Goal: Transaction & Acquisition: Purchase product/service

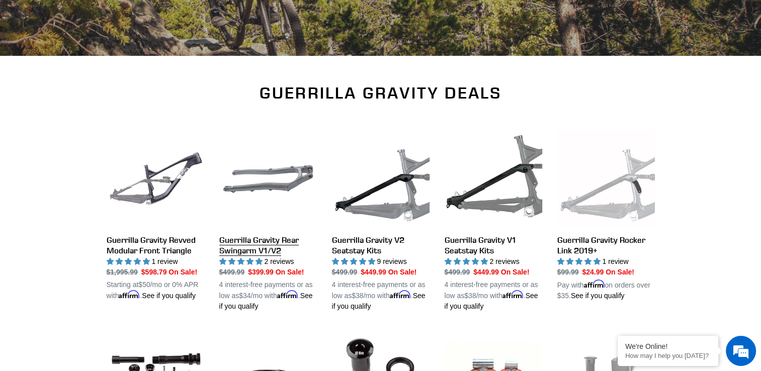
scroll to position [173, 0]
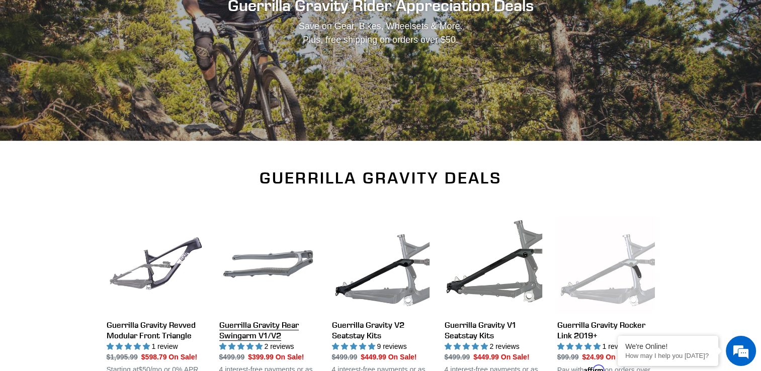
click at [253, 265] on link "Guerrilla Gravity Rear Swingarm V1/V2" at bounding box center [268, 306] width 98 height 182
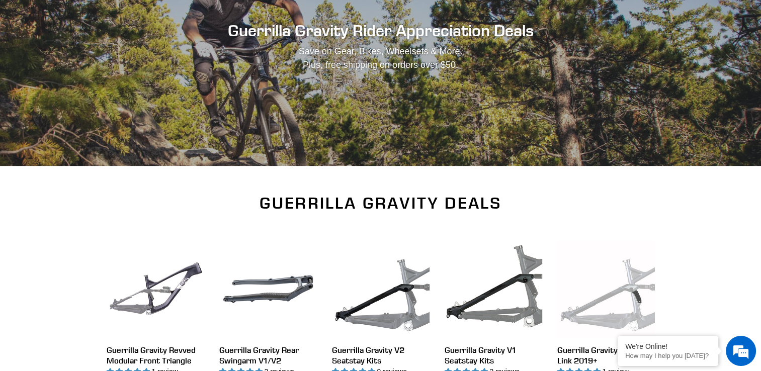
scroll to position [0, 0]
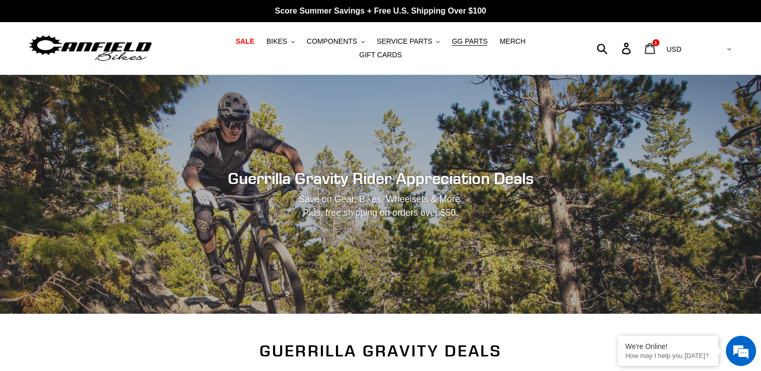
click at [656, 47] on icon at bounding box center [650, 49] width 11 height 12
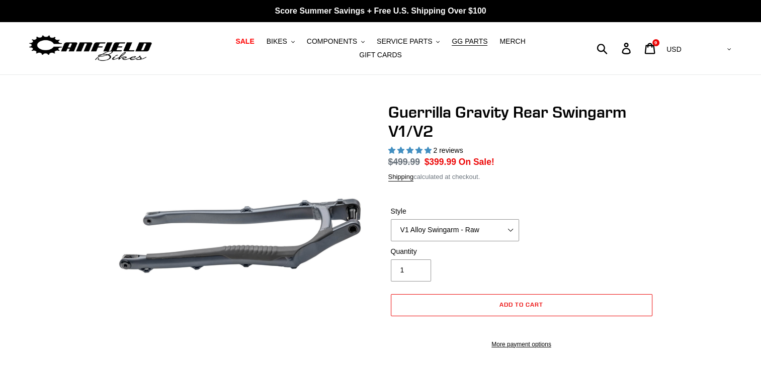
select select "highest-rating"
click at [480, 231] on select "V1 Alloy Swingarm - Raw V1 Alloy Swingarm - Black V2 Revved Carbon Swingarm - G…" at bounding box center [455, 230] width 128 height 22
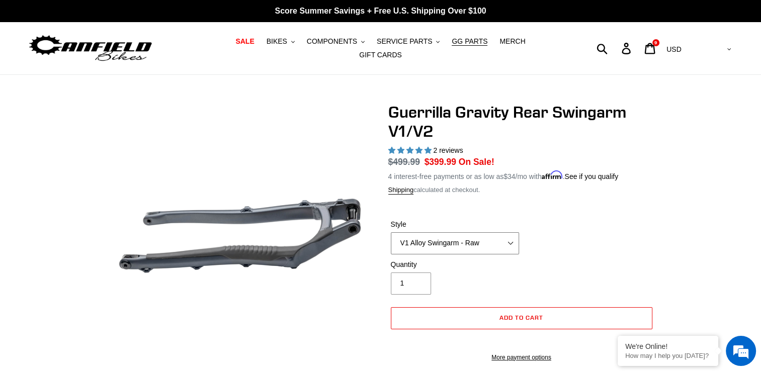
select select "V1 Alloy Swingarm - Black"
click at [391, 232] on select "V1 Alloy Swingarm - Raw V1 Alloy Swingarm - Black V2 Revved Carbon Swingarm - G…" at bounding box center [455, 243] width 128 height 22
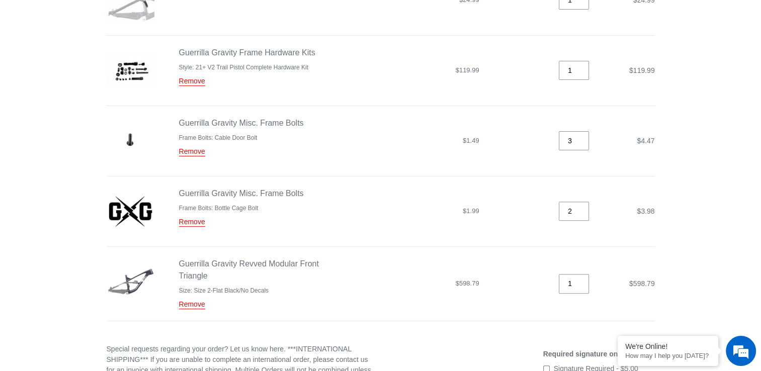
scroll to position [302, 0]
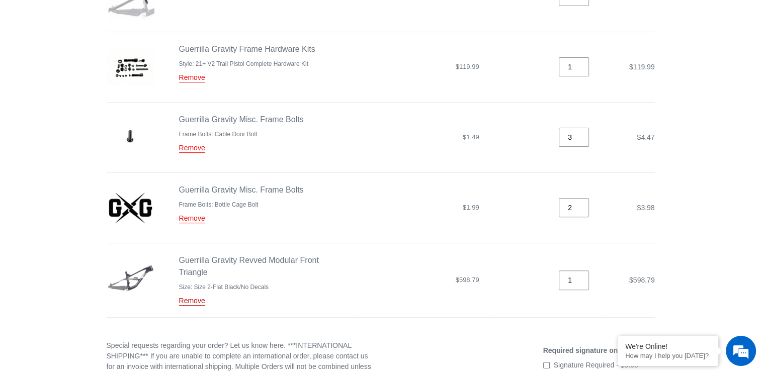
click at [190, 299] on link "Remove" at bounding box center [192, 301] width 26 height 9
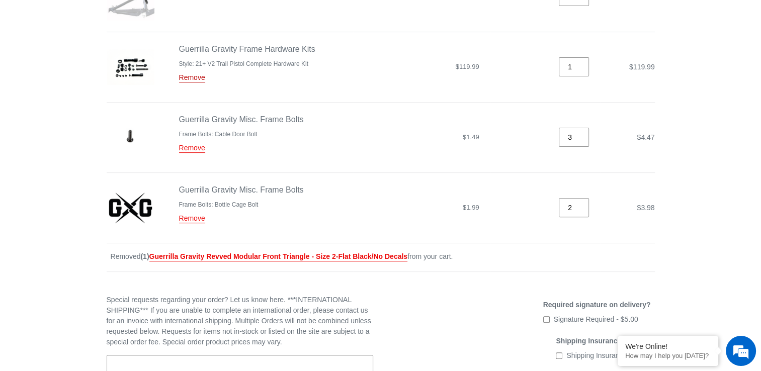
click at [196, 73] on link "Remove" at bounding box center [192, 77] width 26 height 9
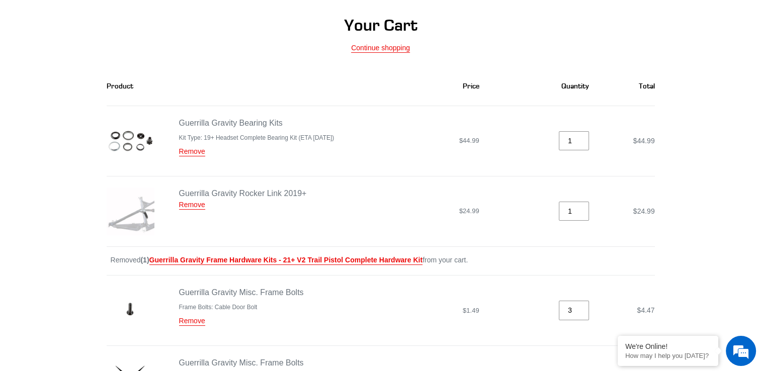
scroll to position [101, 0]
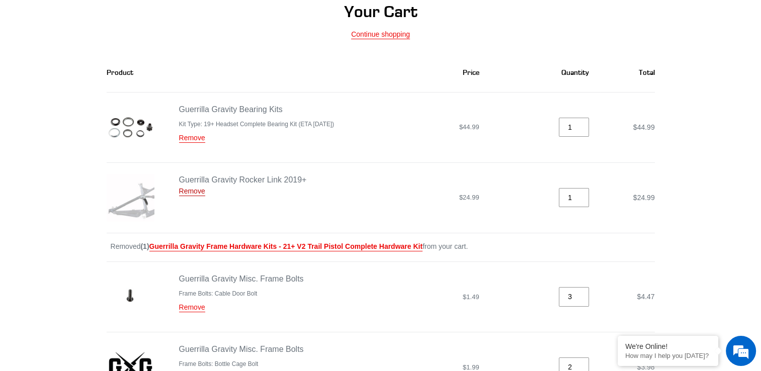
click at [194, 187] on link "Remove" at bounding box center [192, 191] width 26 height 9
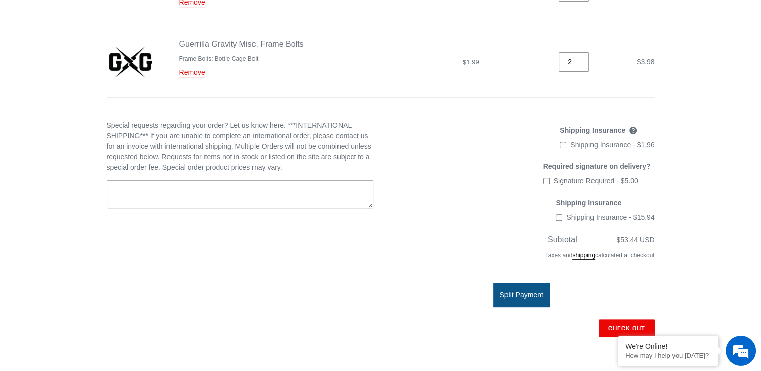
scroll to position [352, 0]
